Goal: Find specific page/section: Find specific page/section

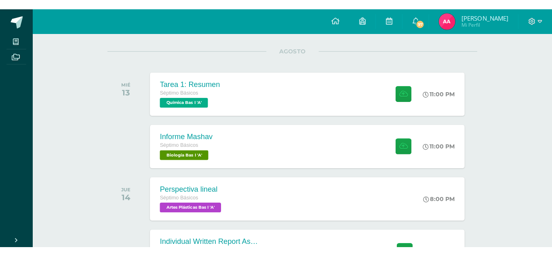
scroll to position [113, 0]
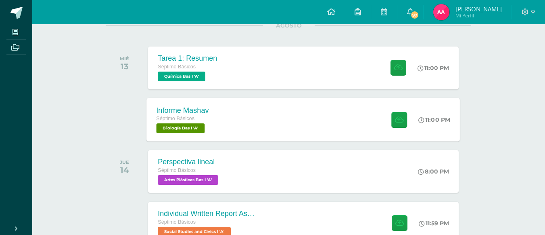
click at [240, 105] on div "Informe Mashav Séptimo Básicos Biología Bas I 'A' 11:00 PM Informe Mashav Biolo…" at bounding box center [304, 119] width 314 height 43
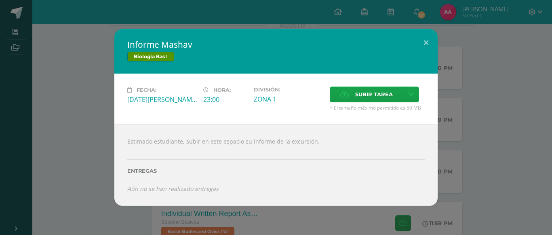
click at [74, 95] on div "Informe Mashav Biología Bas I Fecha: [DATE][PERSON_NAME] Hora: 23:00 División: …" at bounding box center [275, 117] width 545 height 176
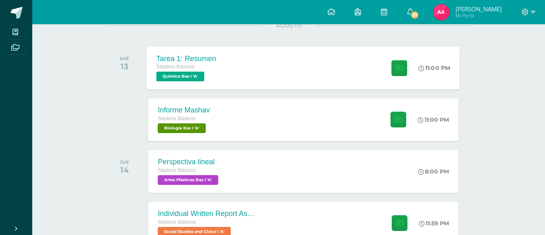
click at [214, 69] on div "Séptimo Básicos" at bounding box center [187, 67] width 60 height 9
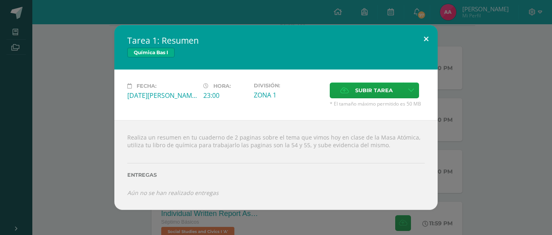
click at [425, 37] on button at bounding box center [425, 38] width 23 height 27
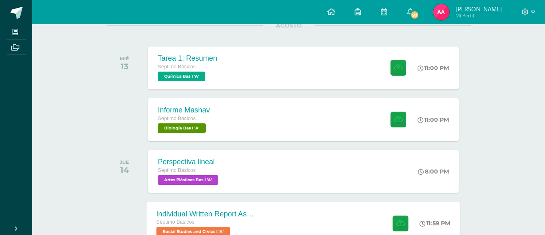
click at [196, 215] on div "Individual Written Report Assignment: How Innovation Is Helping [GEOGRAPHIC_DAT…" at bounding box center [206, 213] width 98 height 8
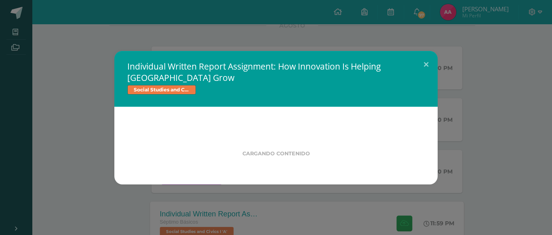
click at [196, 215] on div "Individual Written Report Assignment: How Innovation Is Helping [GEOGRAPHIC_DAT…" at bounding box center [276, 117] width 552 height 235
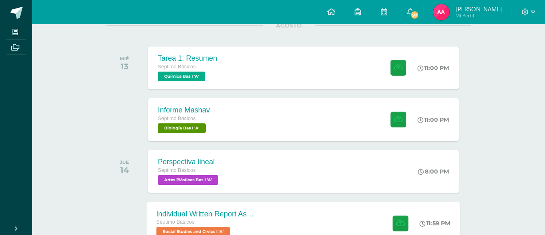
click at [196, 215] on div "Individual Written Report Assignment: How Innovation Is Helping [GEOGRAPHIC_DAT…" at bounding box center [206, 213] width 98 height 8
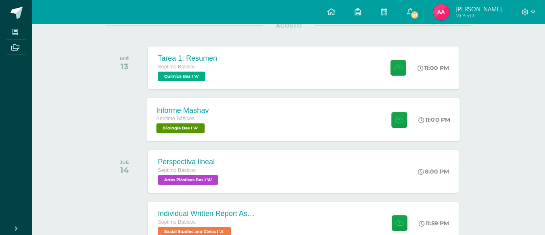
click at [188, 122] on div "Séptimo Básicos" at bounding box center [183, 118] width 52 height 9
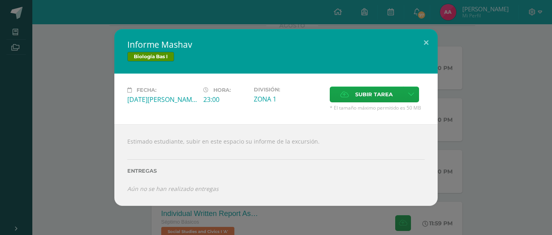
click at [88, 123] on div "Informe Mashav Biología Bas I Fecha: [DATE][PERSON_NAME] Hora: 23:00 División: …" at bounding box center [275, 117] width 545 height 176
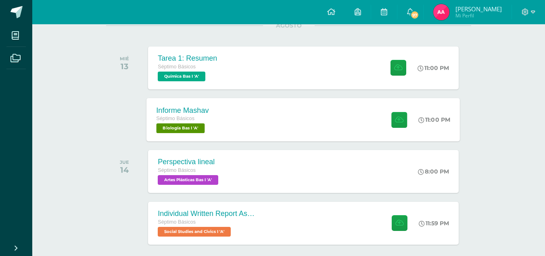
click at [206, 112] on div "Informe Mashav" at bounding box center [183, 110] width 52 height 8
